Goal: Task Accomplishment & Management: Complete application form

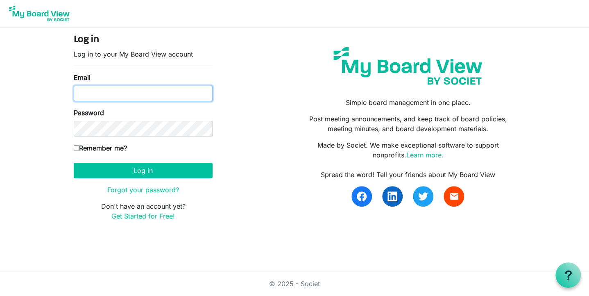
click at [124, 89] on input "Email" at bounding box center [143, 94] width 139 height 16
type input "robtrib@comcast.net"
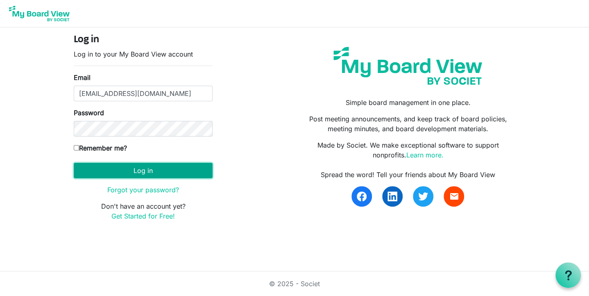
click at [127, 172] on button "Log in" at bounding box center [143, 171] width 139 height 16
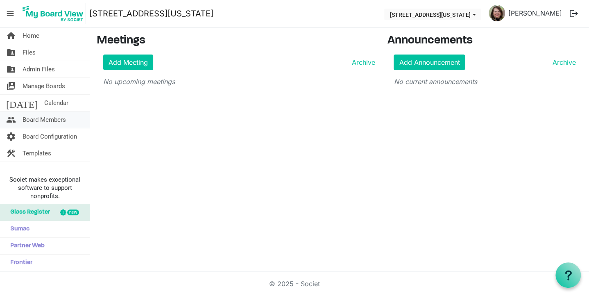
click at [37, 118] on span "Board Members" at bounding box center [44, 119] width 43 height 16
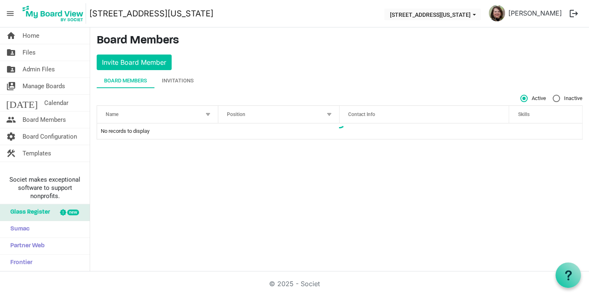
click at [126, 81] on div "Board Members" at bounding box center [125, 81] width 43 height 8
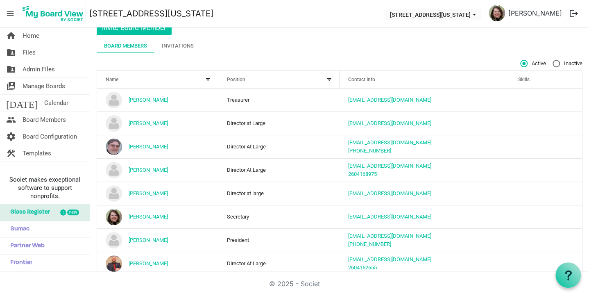
scroll to position [51, 0]
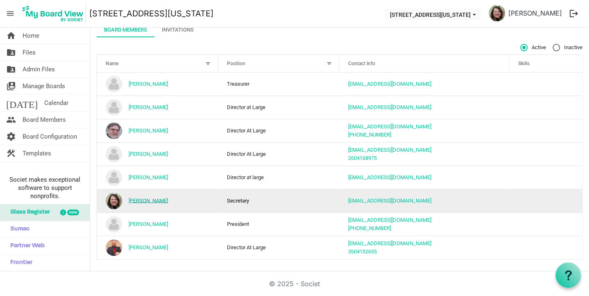
click at [135, 199] on link "[PERSON_NAME]" at bounding box center [148, 200] width 39 height 6
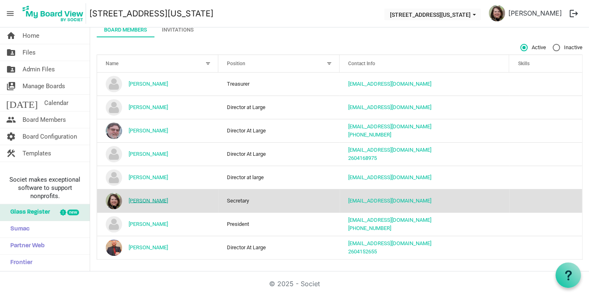
click at [135, 199] on link "[PERSON_NAME]" at bounding box center [148, 200] width 39 height 6
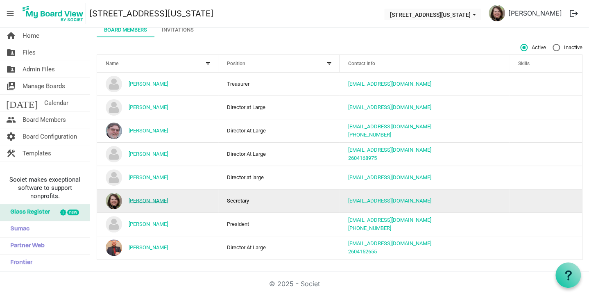
click at [135, 199] on link "[PERSON_NAME]" at bounding box center [148, 200] width 39 height 6
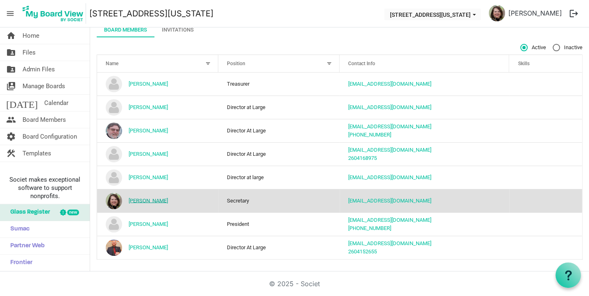
click at [135, 199] on link "[PERSON_NAME]" at bounding box center [148, 200] width 39 height 6
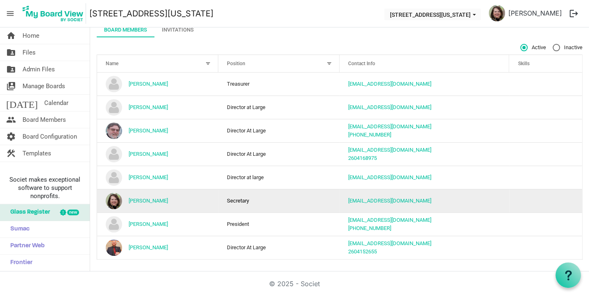
click at [128, 196] on td "[PERSON_NAME]" at bounding box center [157, 200] width 121 height 23
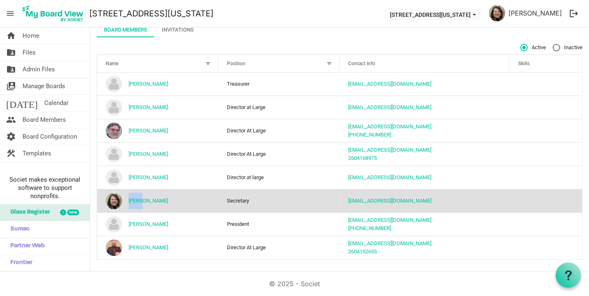
click at [128, 196] on td "[PERSON_NAME]" at bounding box center [157, 200] width 121 height 23
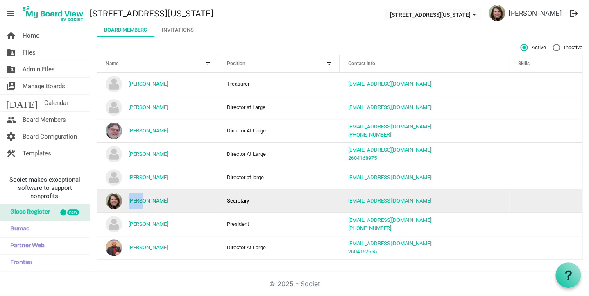
click at [150, 201] on link "[PERSON_NAME]" at bounding box center [148, 200] width 39 height 6
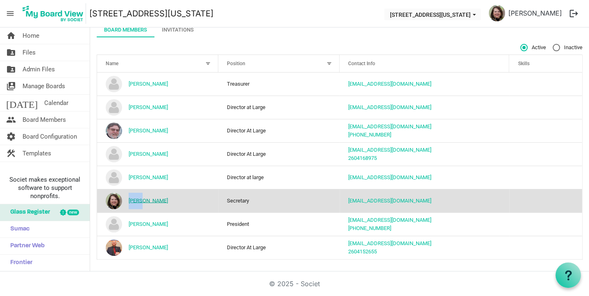
click at [150, 201] on link "[PERSON_NAME]" at bounding box center [148, 200] width 39 height 6
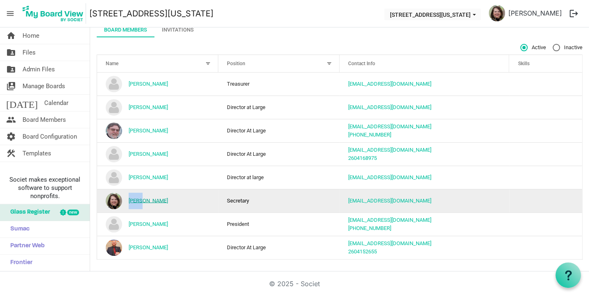
click at [154, 199] on link "[PERSON_NAME]" at bounding box center [148, 200] width 39 height 6
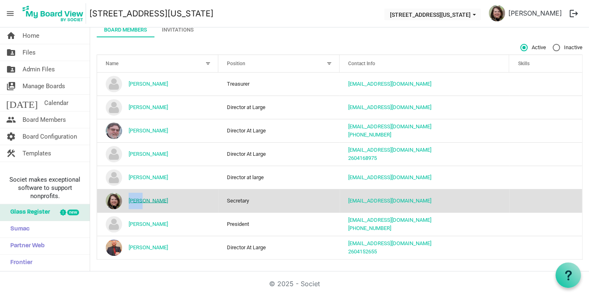
click at [154, 199] on link "[PERSON_NAME]" at bounding box center [148, 200] width 39 height 6
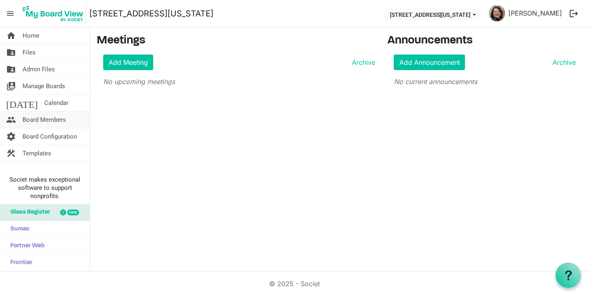
click at [45, 122] on span "Board Members" at bounding box center [44, 119] width 43 height 16
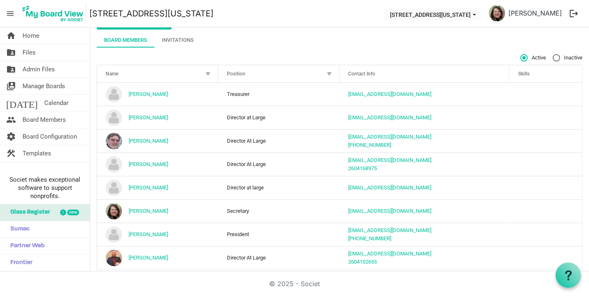
scroll to position [51, 0]
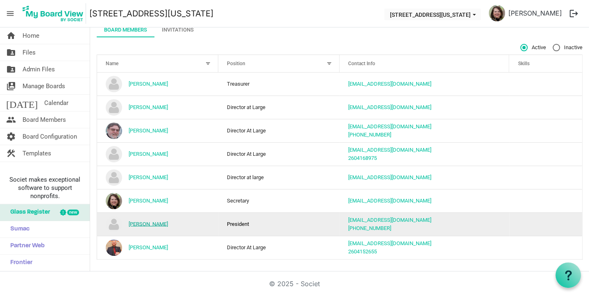
click at [143, 223] on link "[PERSON_NAME]" at bounding box center [148, 223] width 39 height 6
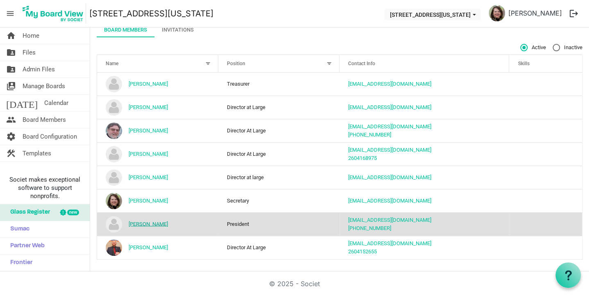
click at [143, 223] on link "[PERSON_NAME]" at bounding box center [148, 223] width 39 height 6
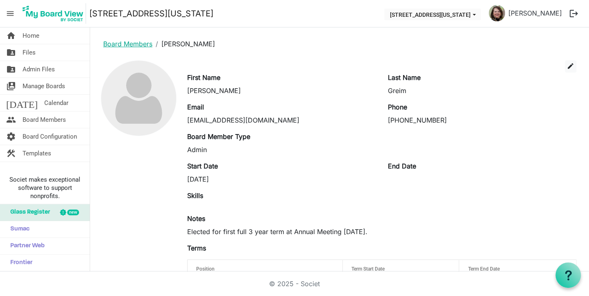
click at [124, 43] on link "Board Members" at bounding box center [127, 44] width 49 height 8
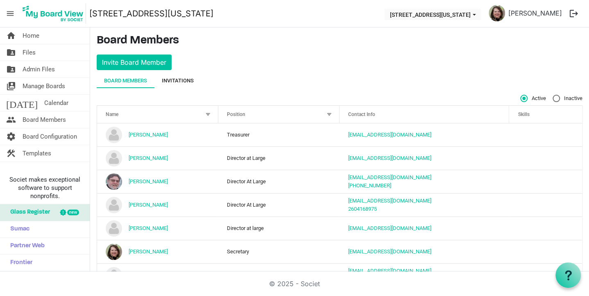
click at [178, 78] on div "Invitations" at bounding box center [178, 81] width 32 height 8
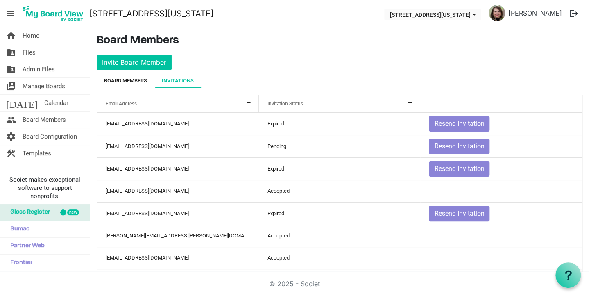
click at [123, 79] on div "Board Members" at bounding box center [125, 81] width 43 height 8
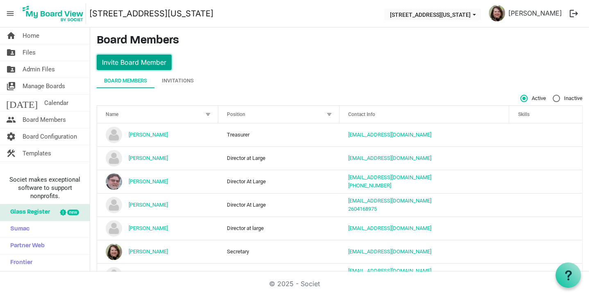
click at [123, 64] on button "Invite Board Member" at bounding box center [134, 62] width 75 height 16
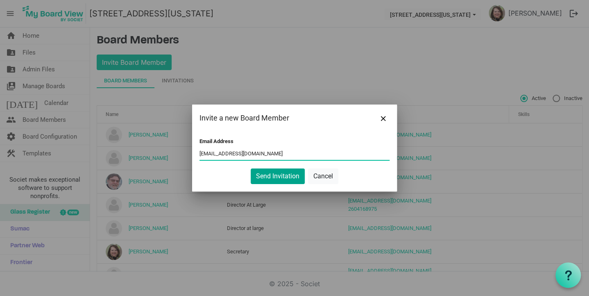
type input "[EMAIL_ADDRESS][DOMAIN_NAME]"
click at [262, 171] on button "Send Invitation" at bounding box center [278, 176] width 54 height 16
click at [271, 175] on button "Send Invitation" at bounding box center [278, 176] width 54 height 16
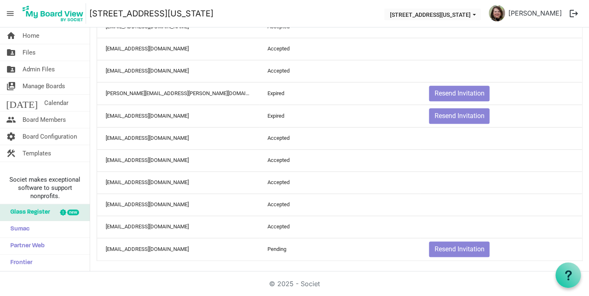
scroll to position [18, 0]
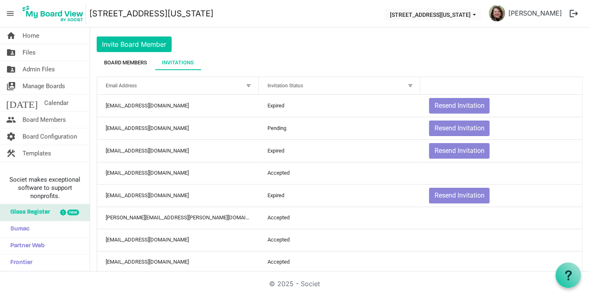
click at [129, 62] on div "Board Members" at bounding box center [125, 63] width 43 height 8
